Goal: Information Seeking & Learning: Find specific fact

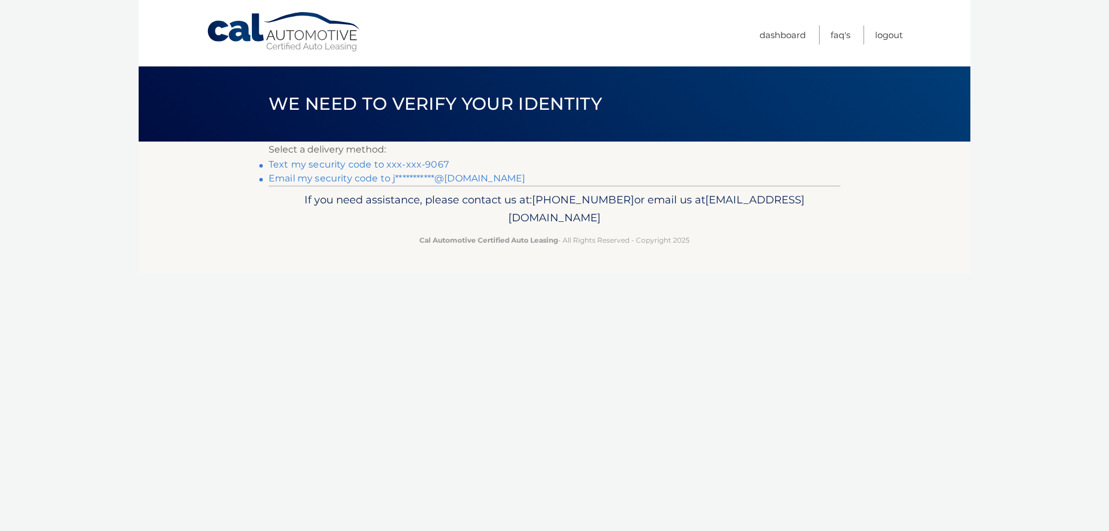
click at [369, 164] on link "Text my security code to xxx-xxx-9067" at bounding box center [359, 164] width 180 height 11
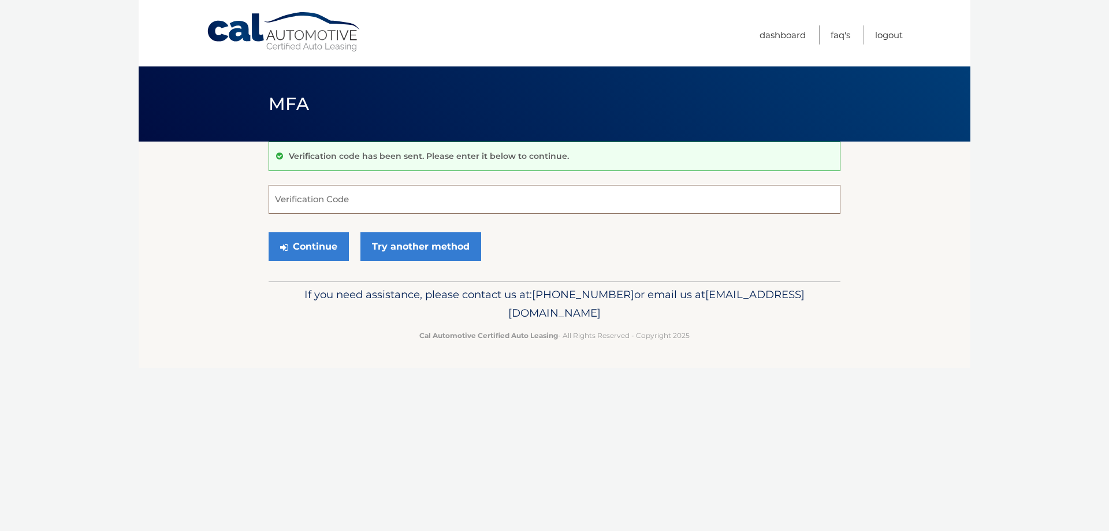
click at [422, 203] on input "Verification Code" at bounding box center [555, 199] width 572 height 29
type input "958626"
click at [306, 245] on button "Continue" at bounding box center [309, 246] width 80 height 29
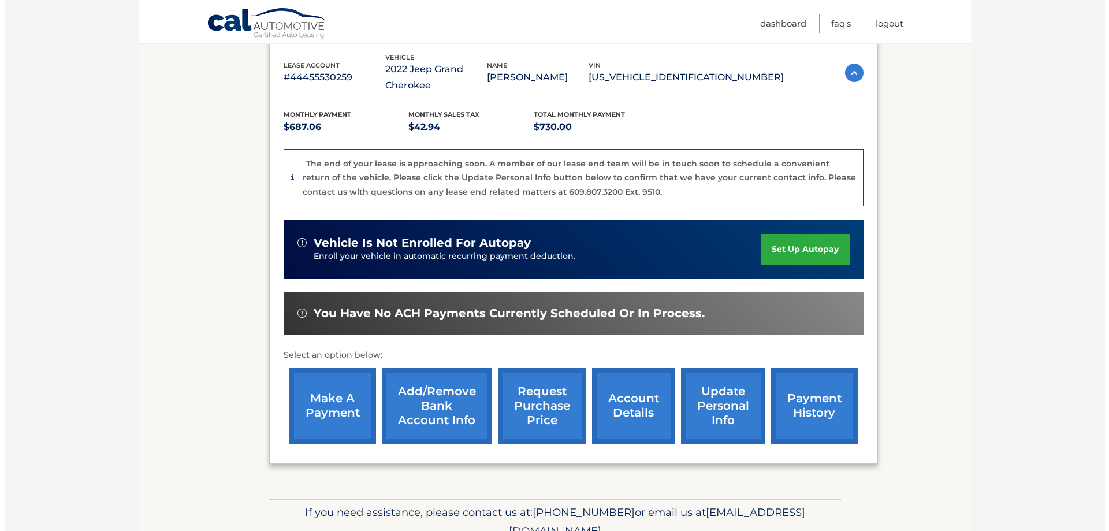
scroll to position [231, 0]
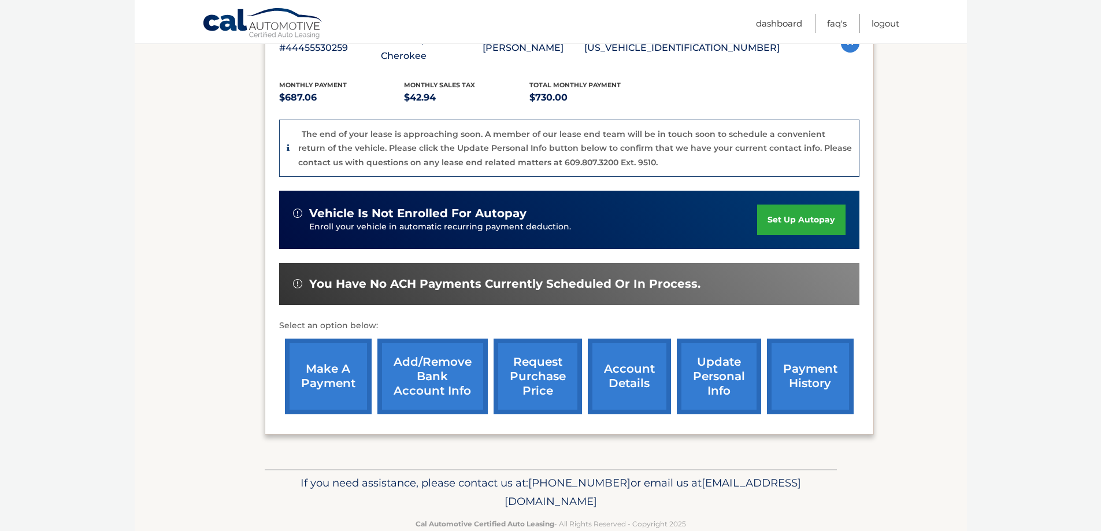
click at [537, 382] on link "request purchase price" at bounding box center [537, 377] width 88 height 76
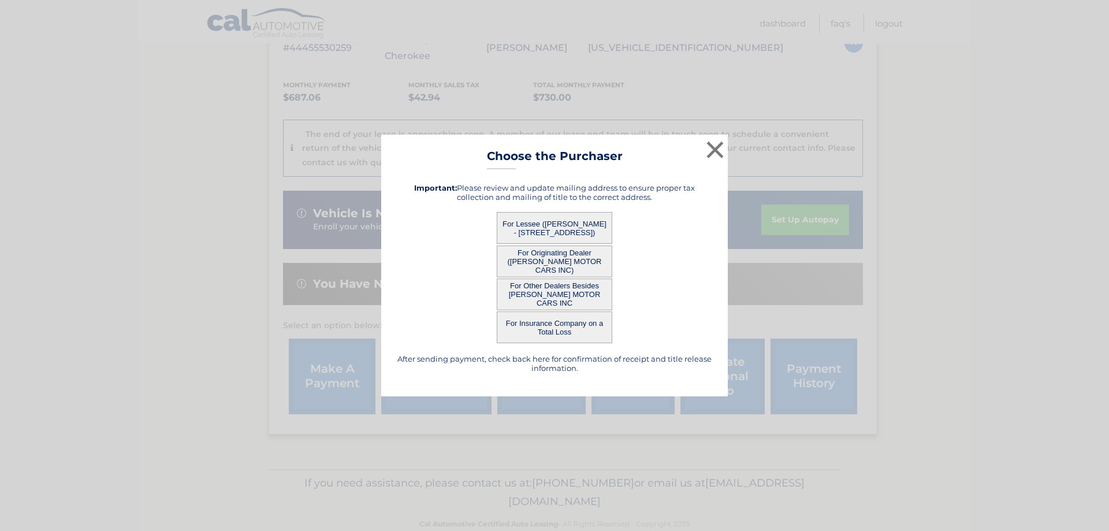
click at [552, 224] on button "For Lessee ([PERSON_NAME] - [STREET_ADDRESS])" at bounding box center [555, 228] width 116 height 32
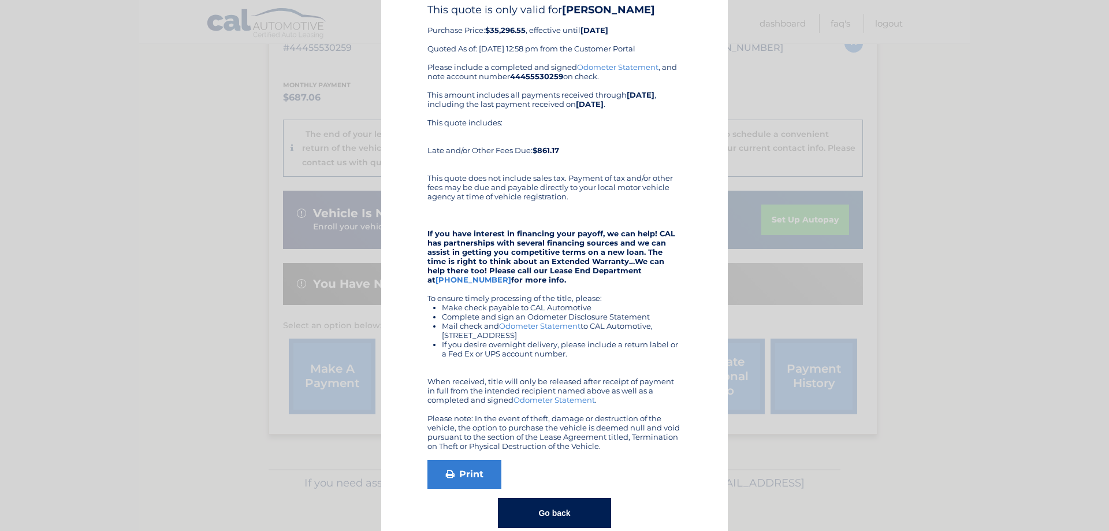
scroll to position [75, 0]
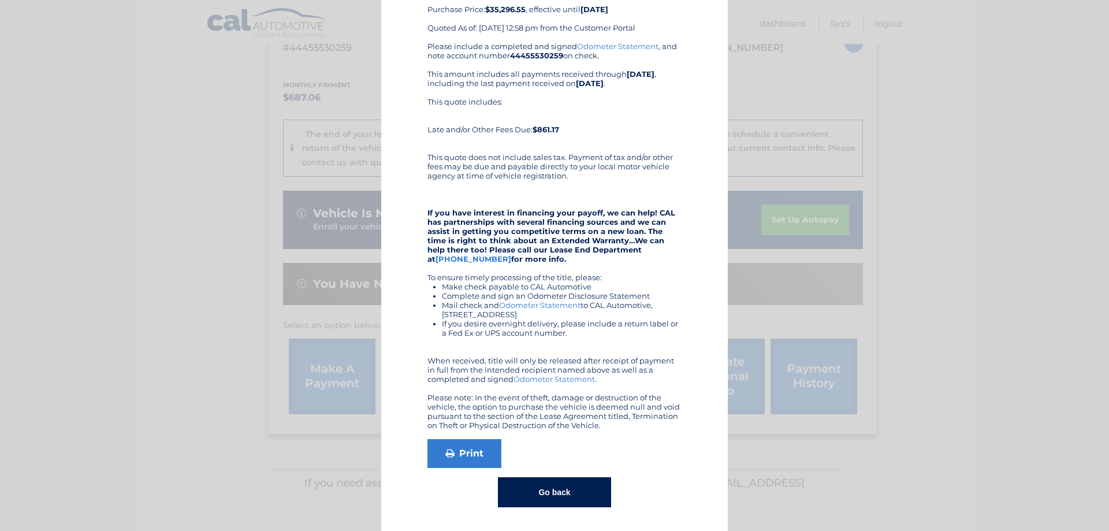
click at [565, 492] on button "Go back" at bounding box center [554, 492] width 113 height 30
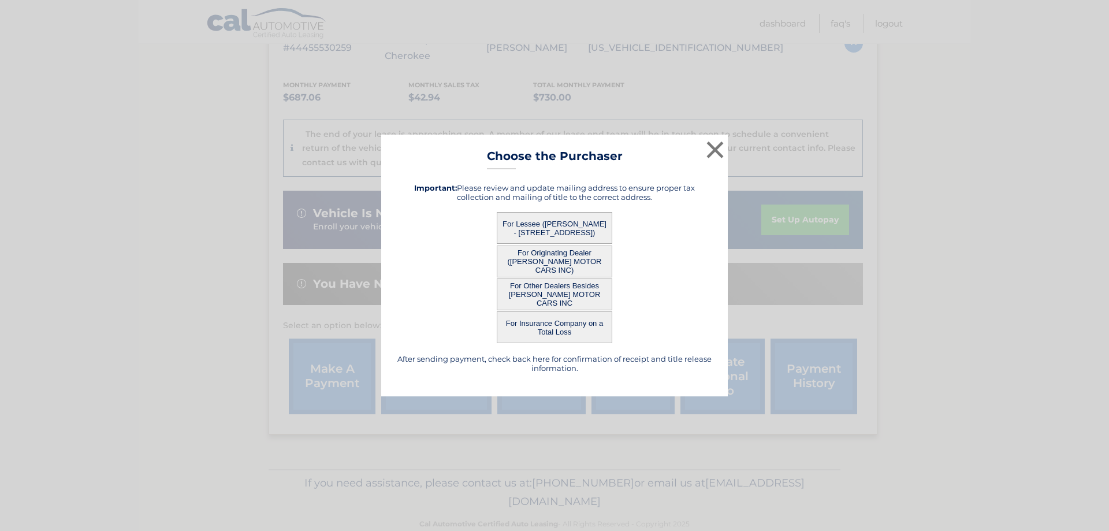
click at [545, 257] on button "For Originating Dealer ([PERSON_NAME] MOTOR CARS INC)" at bounding box center [555, 262] width 116 height 32
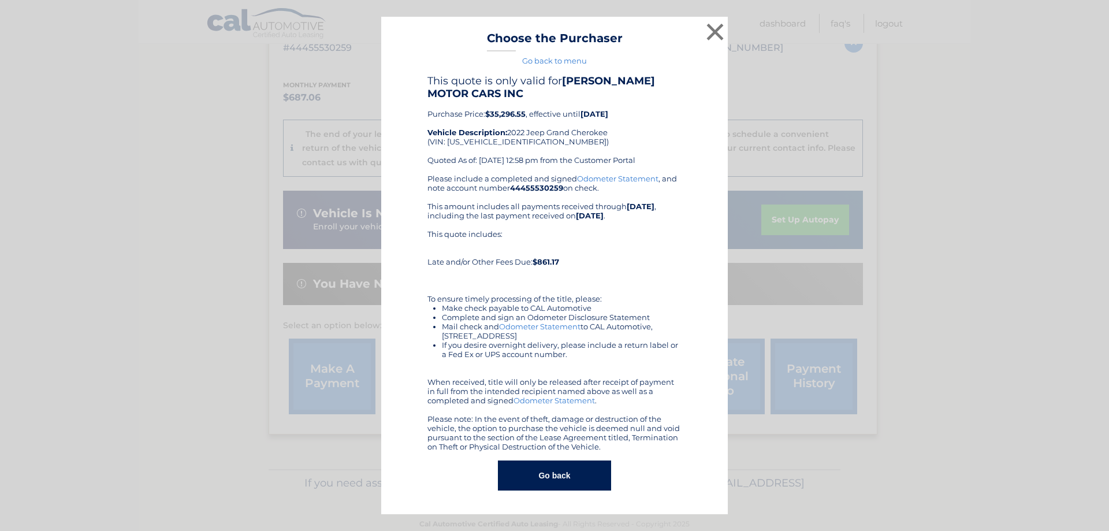
click at [574, 484] on button "Go back" at bounding box center [554, 475] width 113 height 30
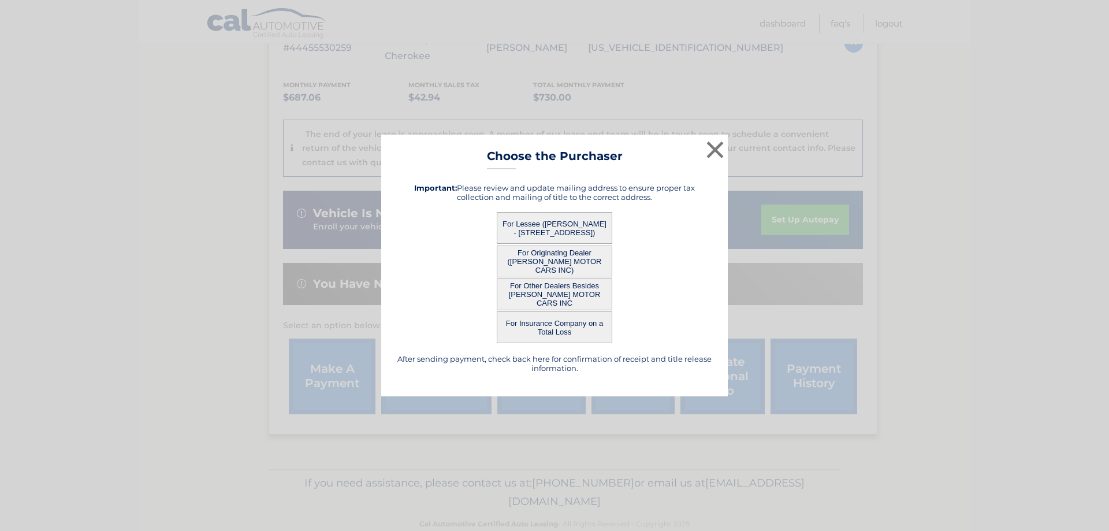
click at [554, 294] on button "For Other Dealers Besides BRIGHAM GILL MOTOR CARS INC" at bounding box center [555, 294] width 116 height 32
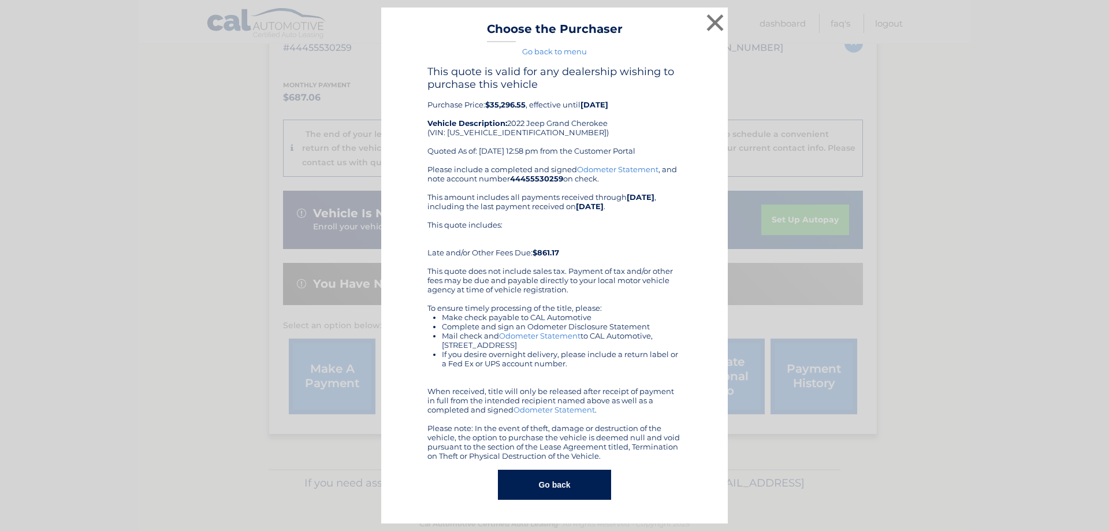
click at [565, 485] on button "Go back" at bounding box center [554, 485] width 113 height 30
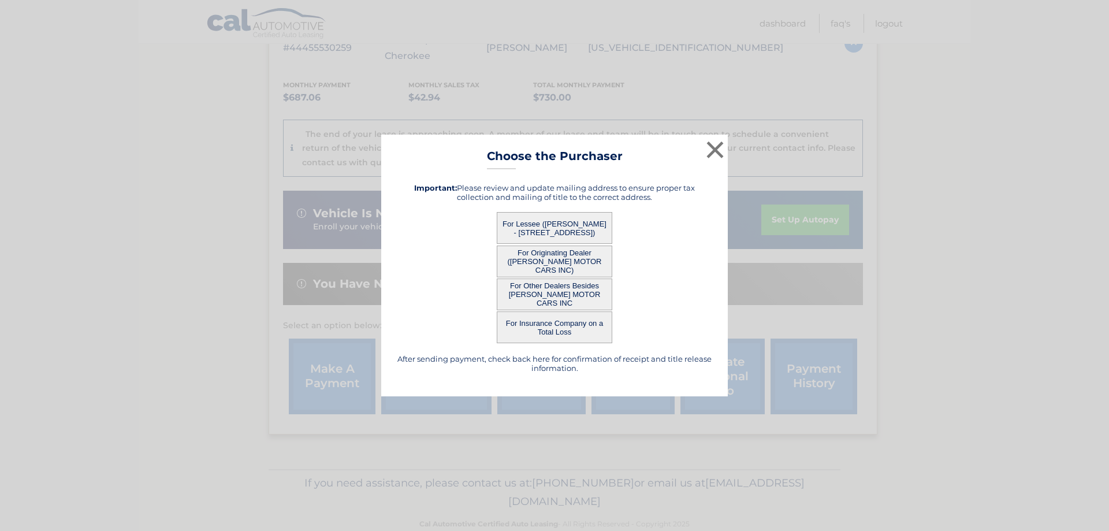
click at [567, 331] on button "For Insurance Company on a Total Loss" at bounding box center [555, 327] width 116 height 32
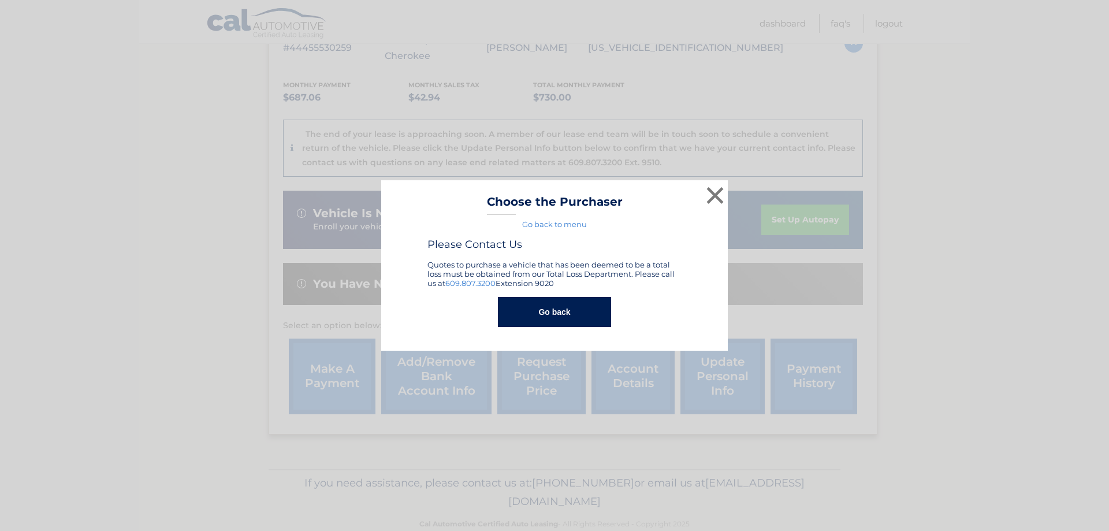
click at [557, 311] on button "Go back" at bounding box center [554, 312] width 113 height 30
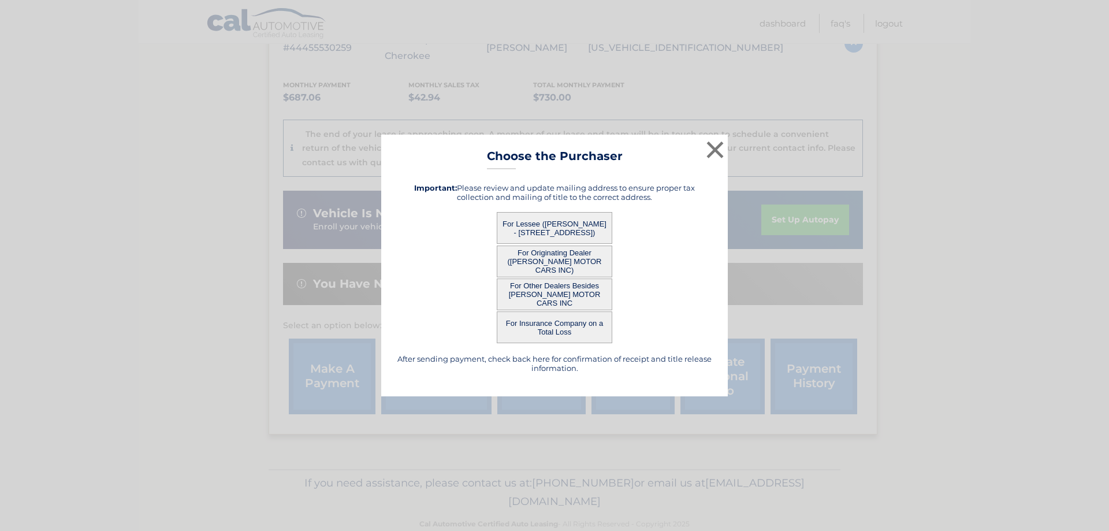
click at [549, 225] on button "For Lessee (JOSEPH ALLOCCA - 9 Locust Hill Dr, , Mendon, MA 01756)" at bounding box center [555, 228] width 116 height 32
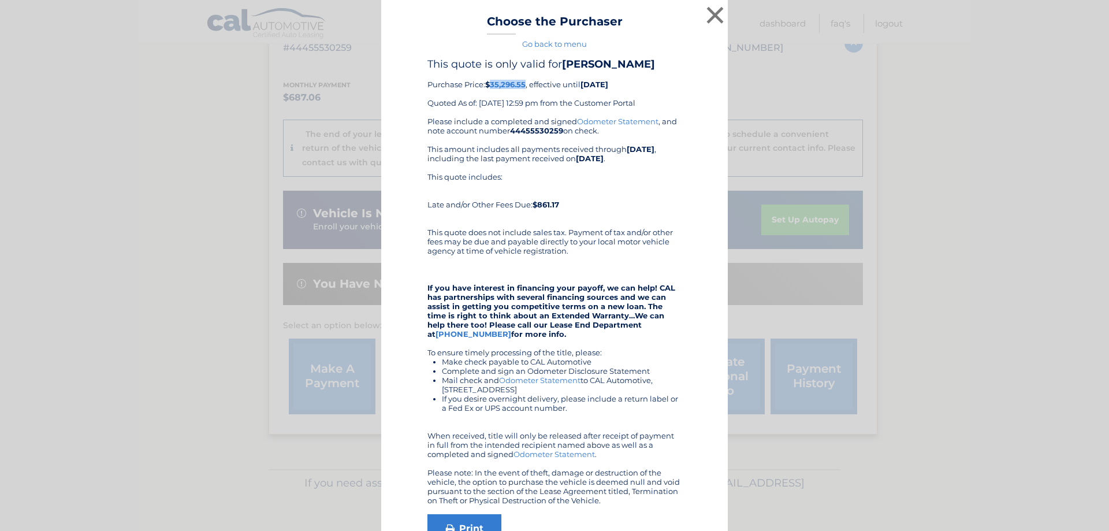
drag, startPoint x: 523, startPoint y: 85, endPoint x: 488, endPoint y: 85, distance: 34.7
click at [488, 85] on b "$35,296.55" at bounding box center [505, 84] width 40 height 9
copy b "35,296.55"
